Goal: Information Seeking & Learning: Learn about a topic

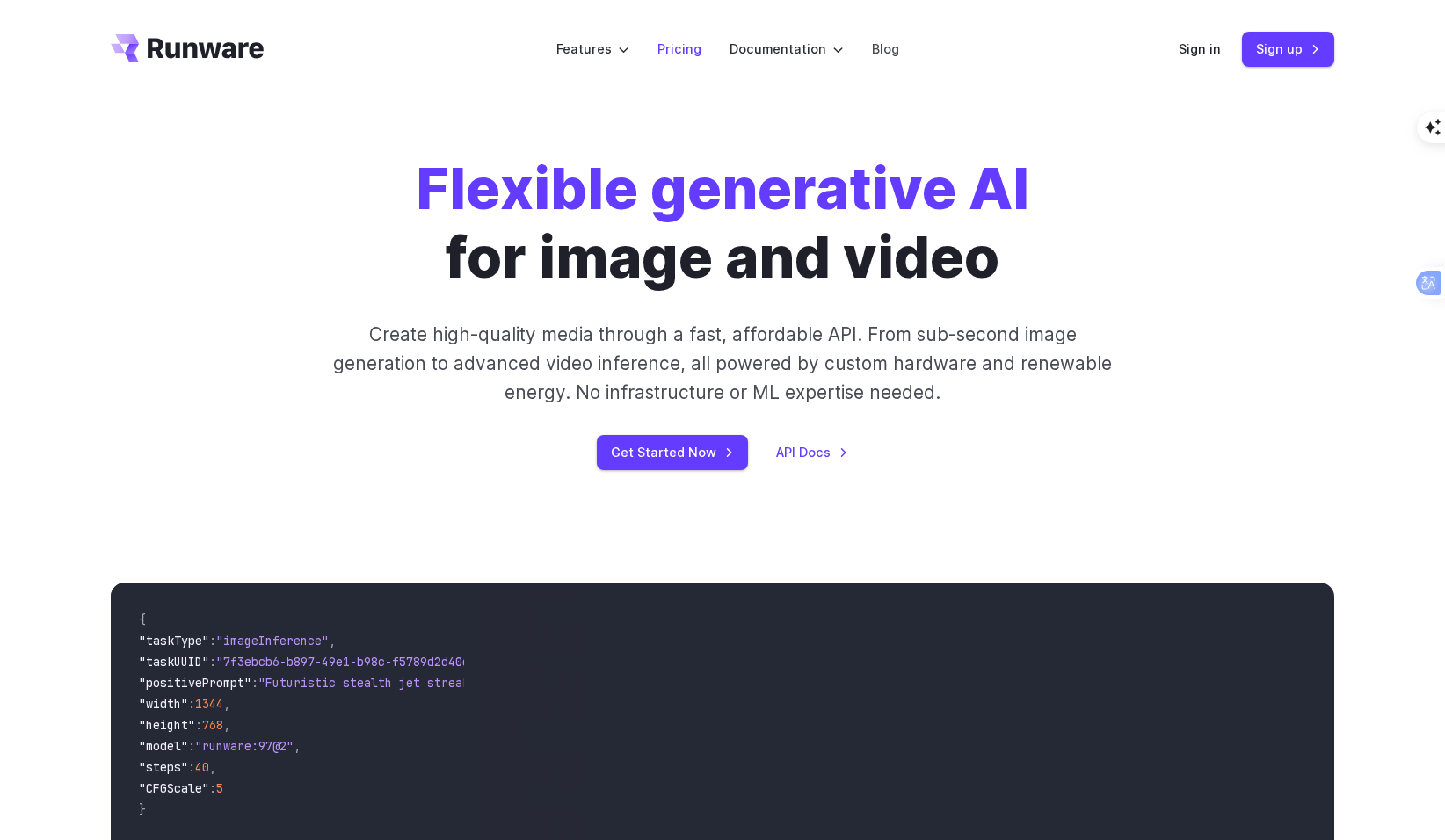
click at [693, 57] on link "Pricing" at bounding box center [679, 49] width 44 height 20
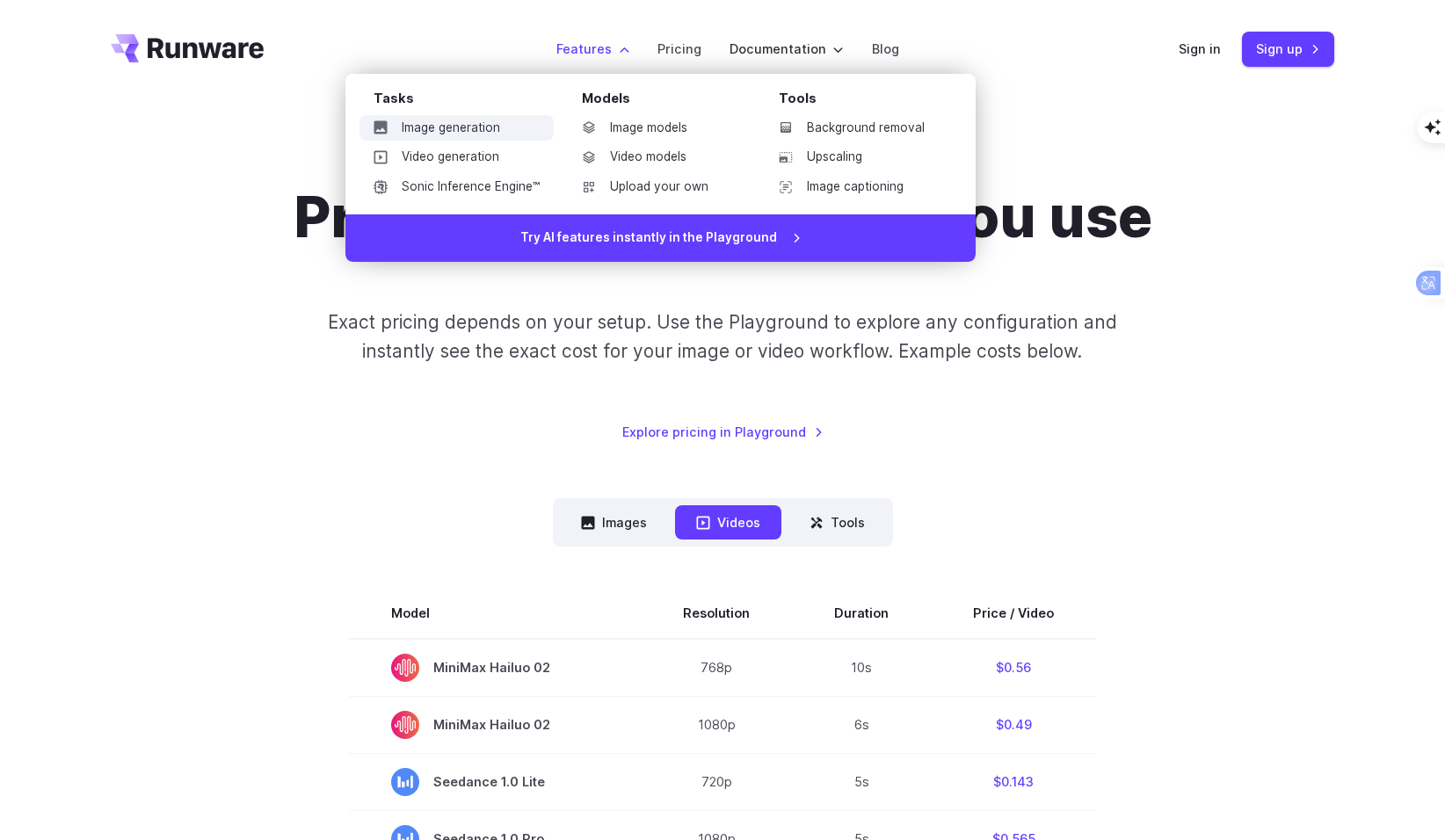
click at [427, 121] on link "Image generation" at bounding box center [457, 128] width 194 height 26
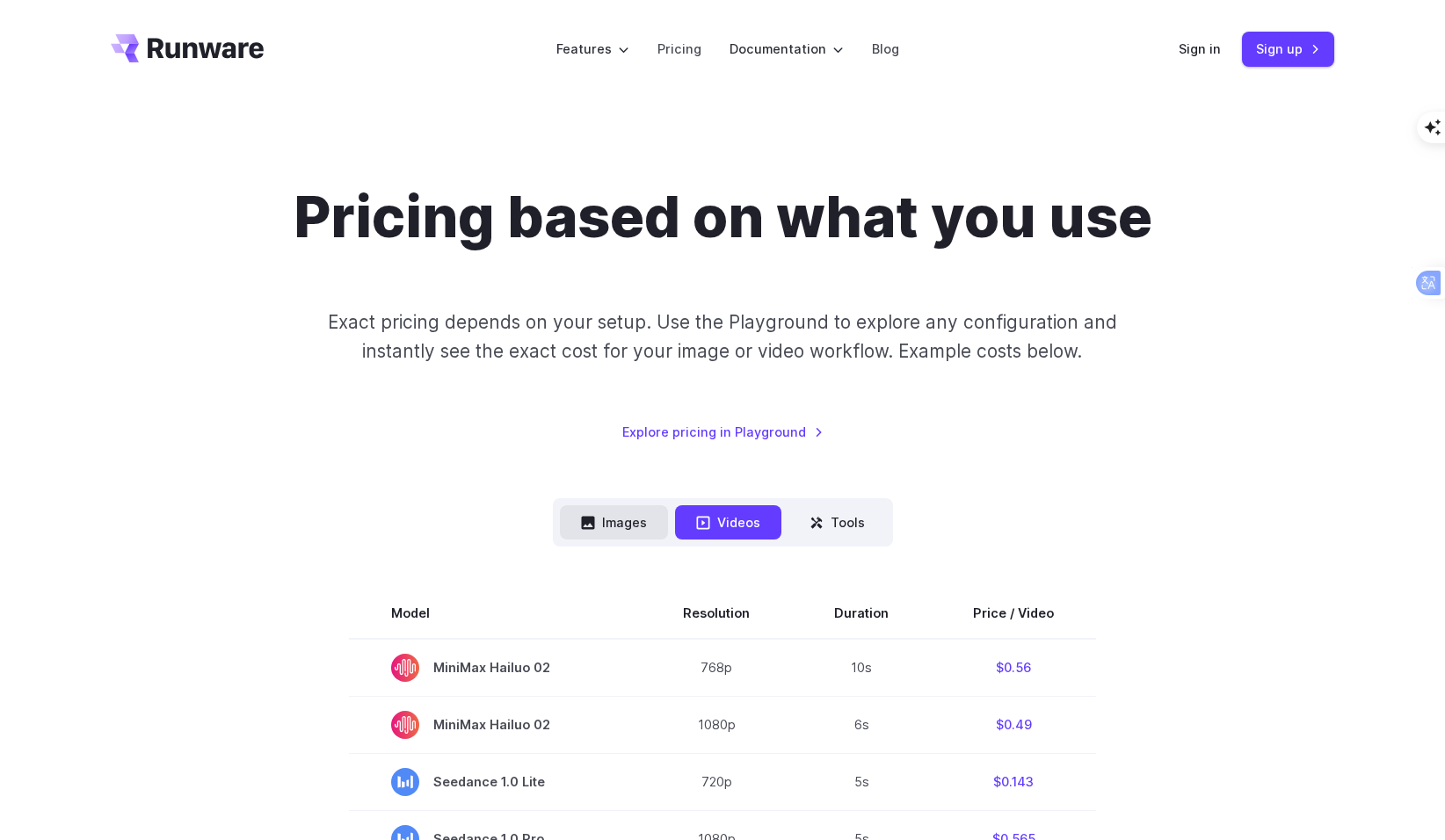
click at [627, 525] on button "Images" at bounding box center [614, 523] width 108 height 34
